Goal: Task Accomplishment & Management: Use online tool/utility

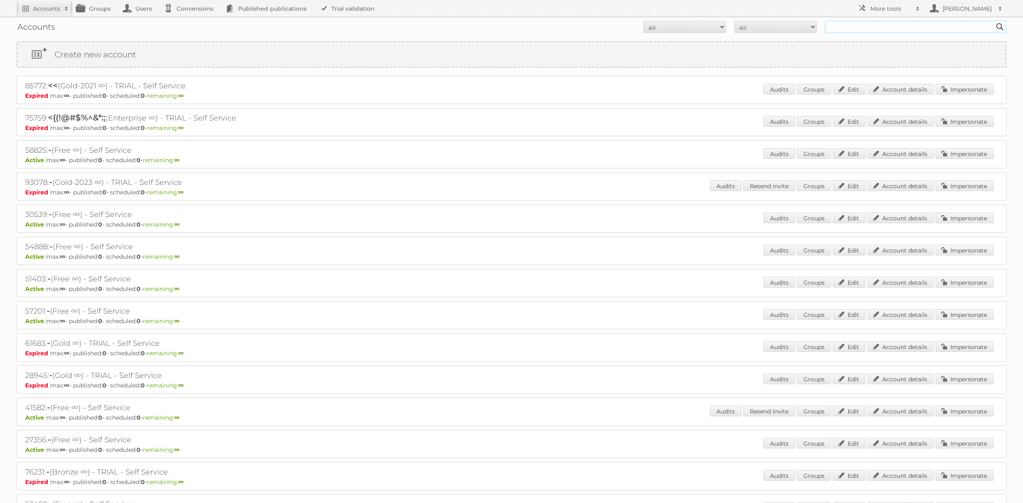
click at [899, 28] on input "text" at bounding box center [916, 27] width 182 height 12
type input "[PERSON_NAME]"
click at [993, 21] on input "Search" at bounding box center [999, 27] width 12 height 12
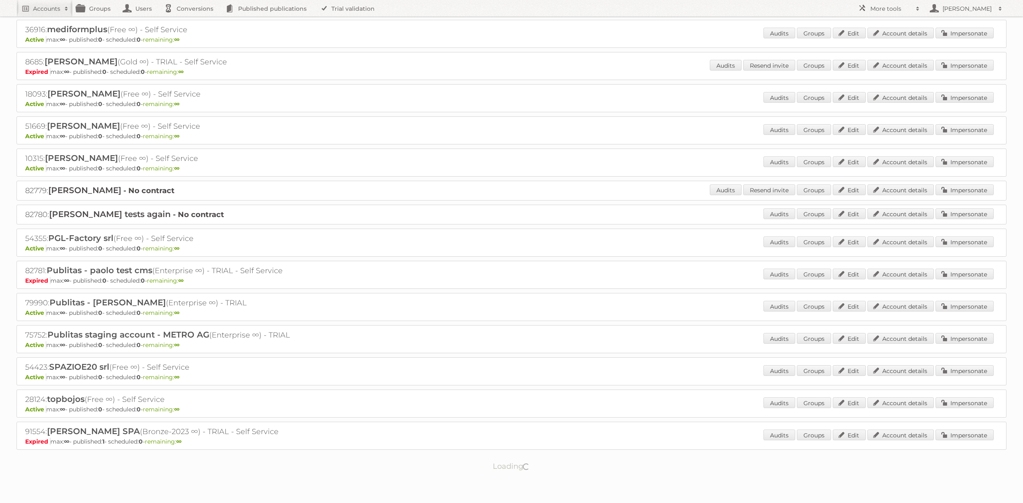
scroll to position [254, 0]
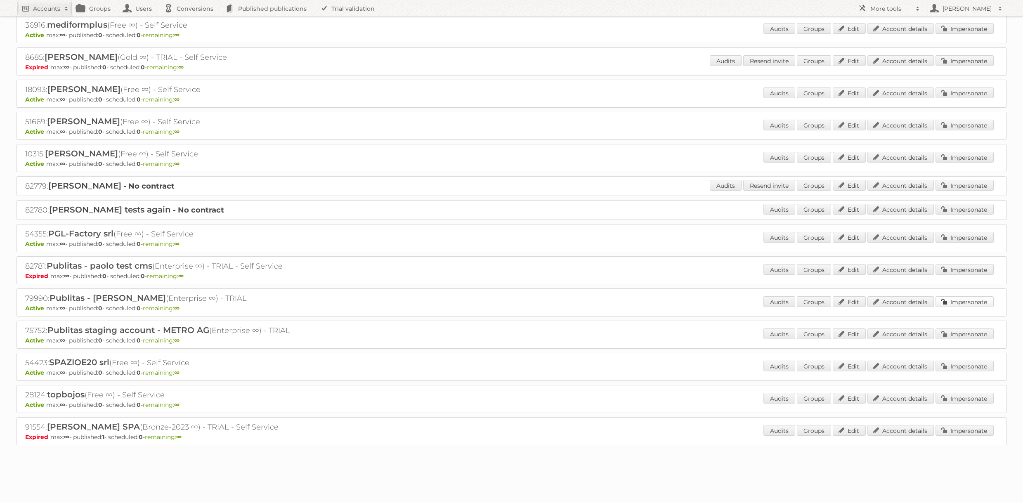
click at [955, 303] on link "Impersonate" at bounding box center [964, 301] width 58 height 11
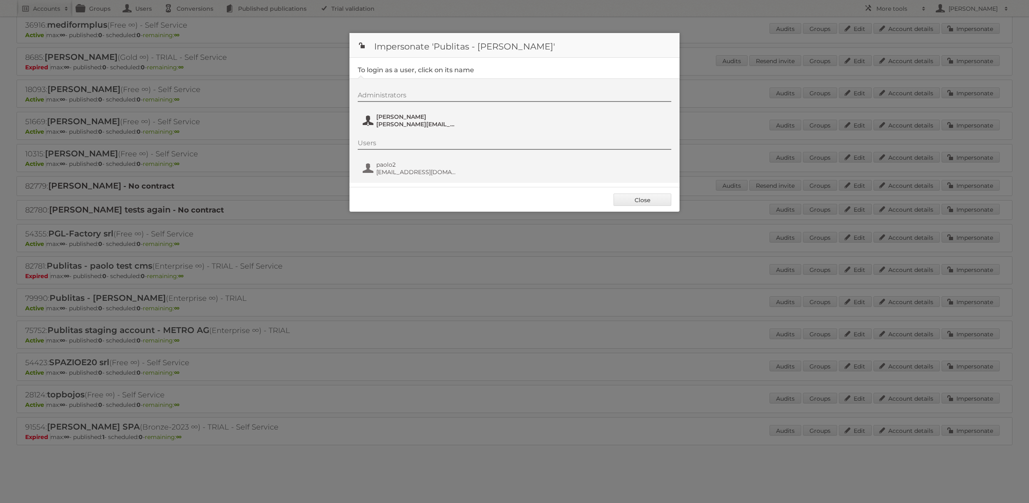
click at [421, 127] on span "paolo.tozzo@gmail.com" at bounding box center [416, 123] width 80 height 7
